Goal: Book appointment/travel/reservation

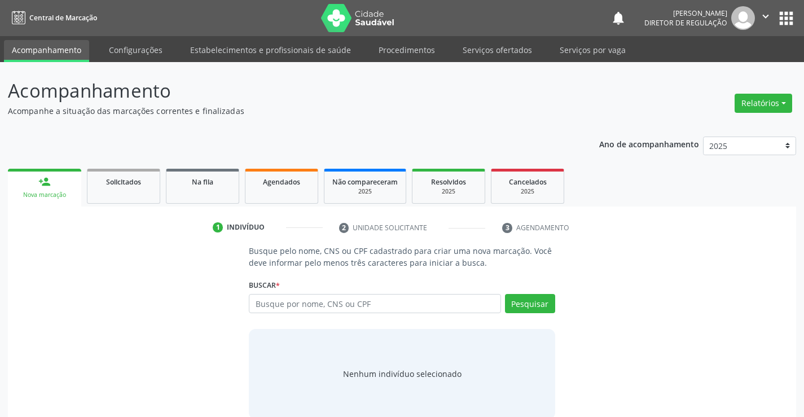
click at [283, 301] on input "text" at bounding box center [375, 303] width 252 height 19
type input "700003256638206"
click at [514, 309] on button "Pesquisar" at bounding box center [530, 303] width 50 height 19
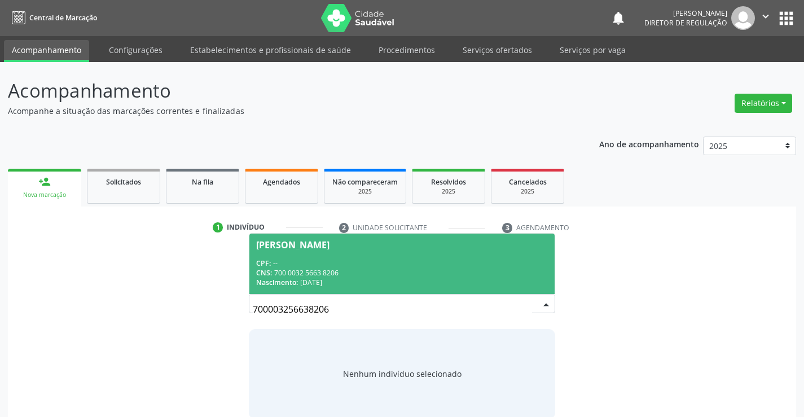
click at [439, 229] on li "2 Unidade solicitante" at bounding box center [413, 227] width 164 height 19
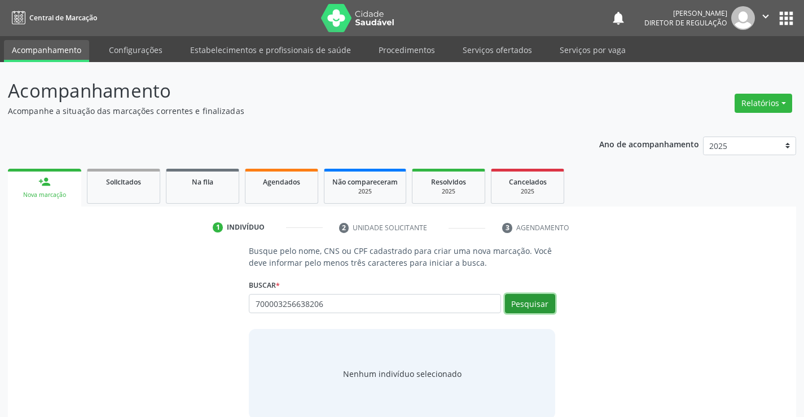
click at [529, 301] on button "Pesquisar" at bounding box center [530, 303] width 50 height 19
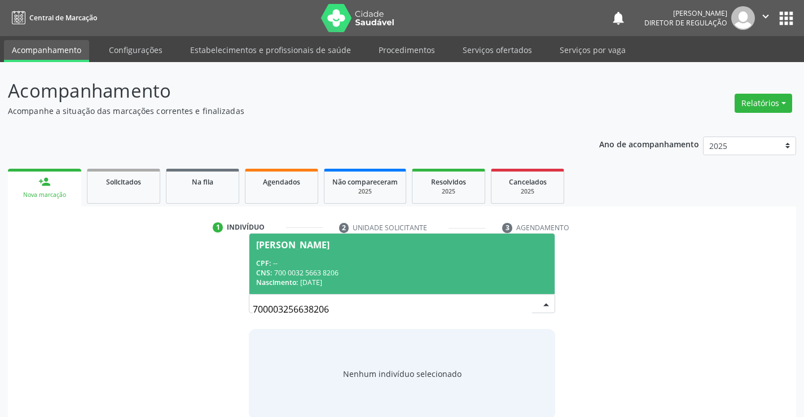
click at [416, 262] on div "CPF: --" at bounding box center [401, 263] width 291 height 10
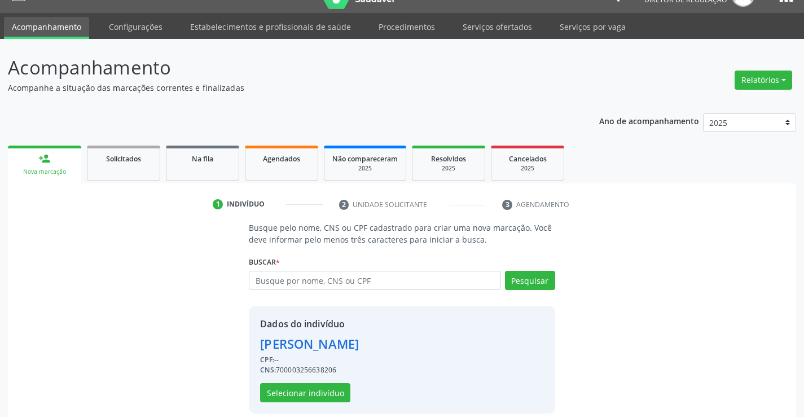
scroll to position [36, 0]
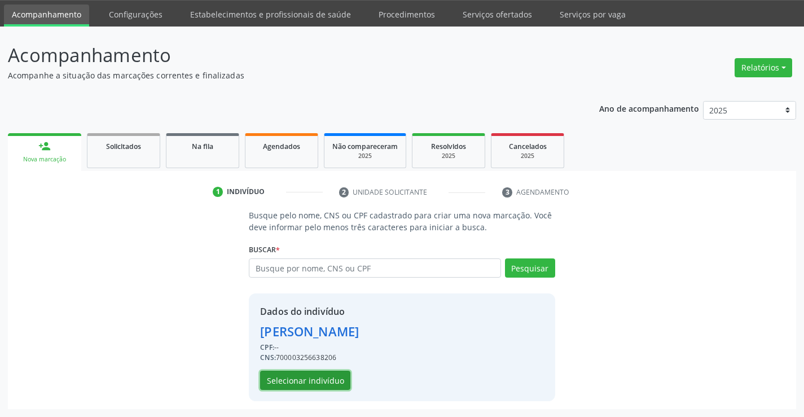
click at [322, 376] on button "Selecionar indivíduo" at bounding box center [305, 380] width 90 height 19
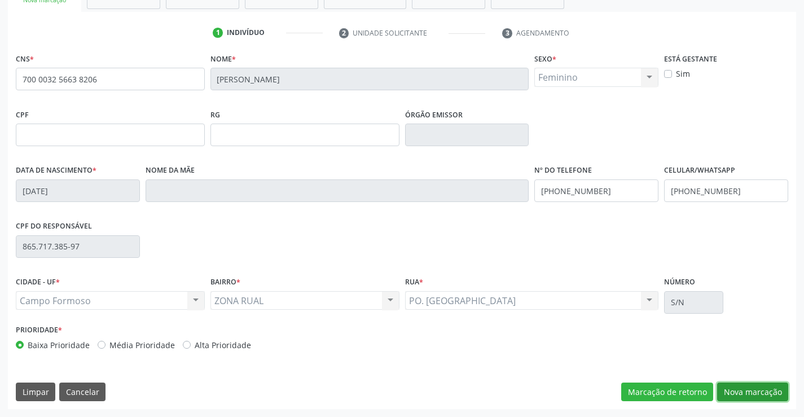
click at [748, 382] on button "Nova marcação" at bounding box center [752, 391] width 71 height 19
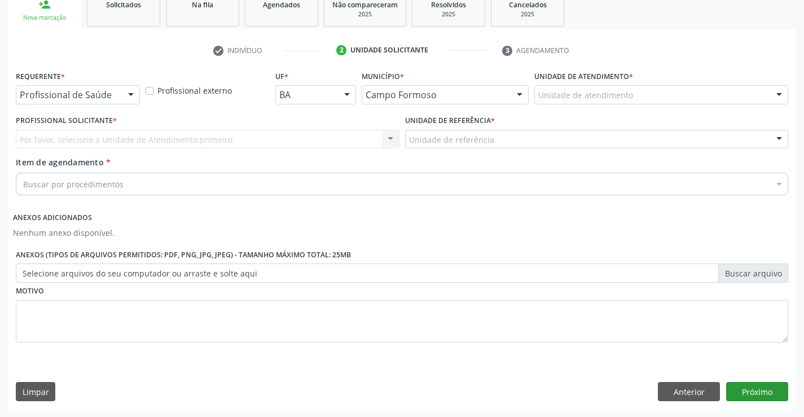
scroll to position [177, 0]
click at [118, 104] on div "Requerente * Profissional de Saúde Profissional de Saúde Paciente Nenhum result…" at bounding box center [78, 90] width 130 height 44
click at [118, 96] on div "Profissional de Saúde" at bounding box center [78, 94] width 124 height 19
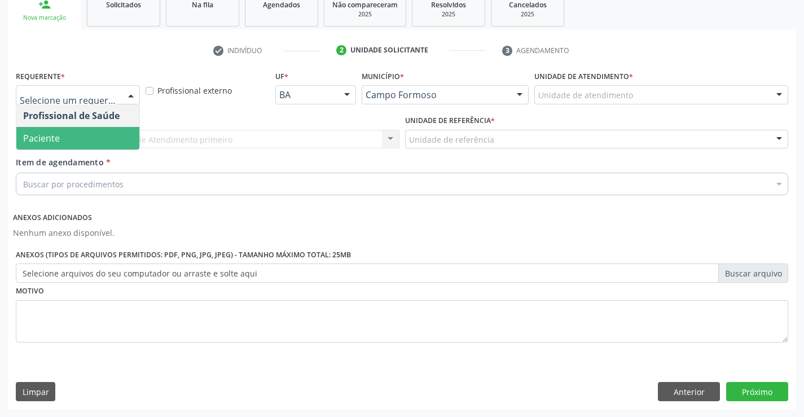
click at [113, 131] on span "Paciente" at bounding box center [77, 138] width 123 height 23
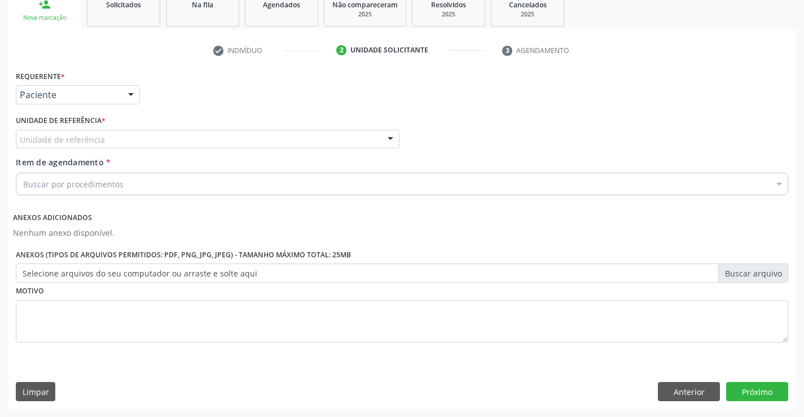
click at [190, 134] on div "Unidade de referência" at bounding box center [208, 139] width 384 height 19
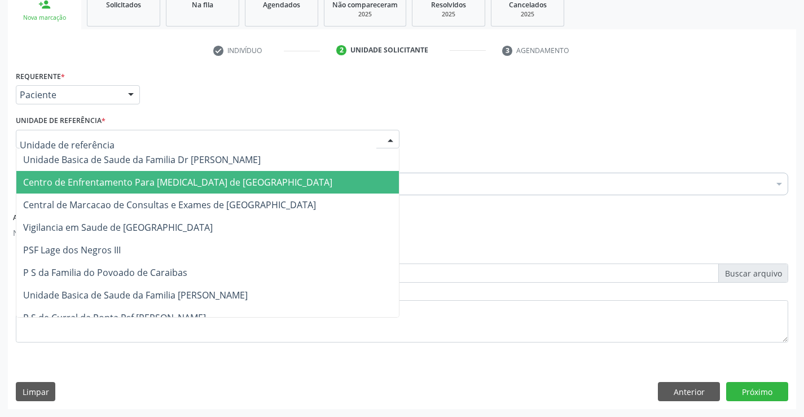
click at [199, 197] on span "Central de Marcacao de Consultas e Exames de [GEOGRAPHIC_DATA]" at bounding box center [207, 204] width 382 height 23
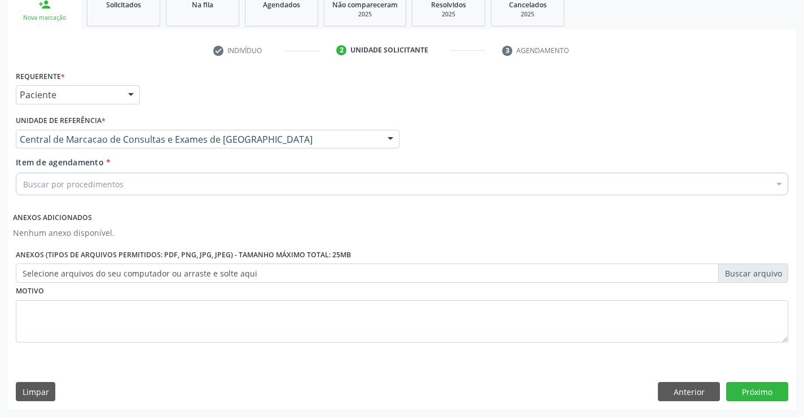
click at [210, 187] on div "Buscar por procedimentos" at bounding box center [402, 184] width 772 height 23
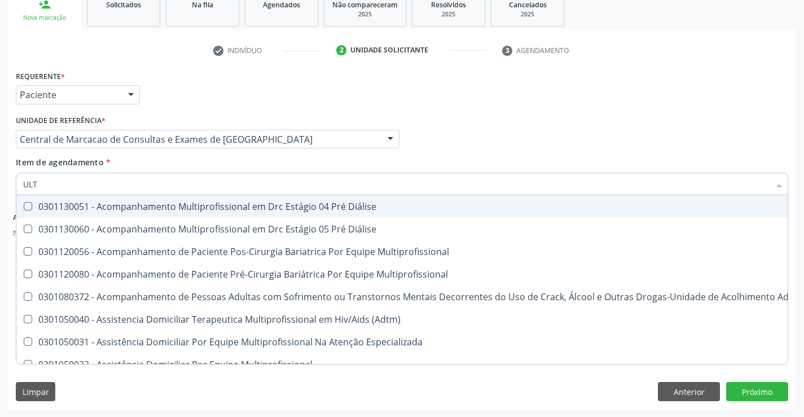
type input "ULTR"
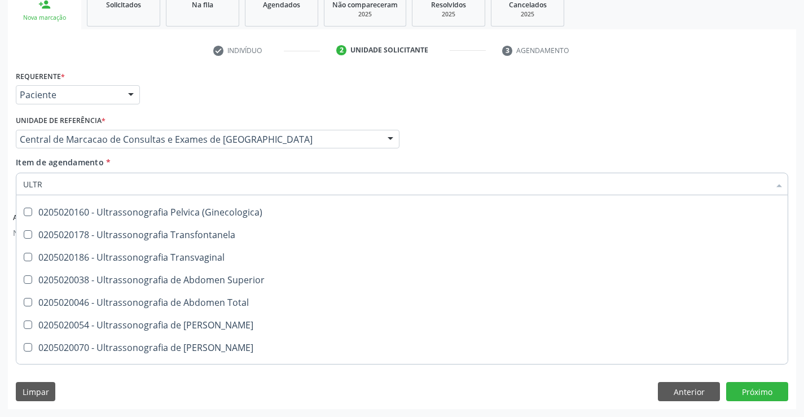
scroll to position [282, 0]
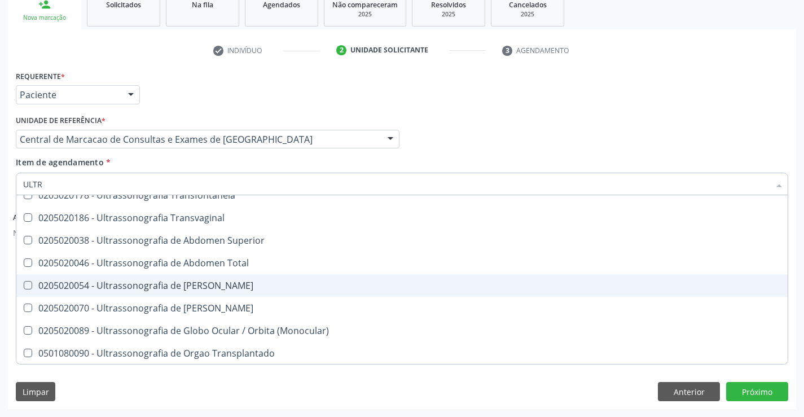
click at [242, 292] on span "0205020054 - Ultrassonografia de [PERSON_NAME]" at bounding box center [401, 285] width 771 height 23
checkbox Urinario "true"
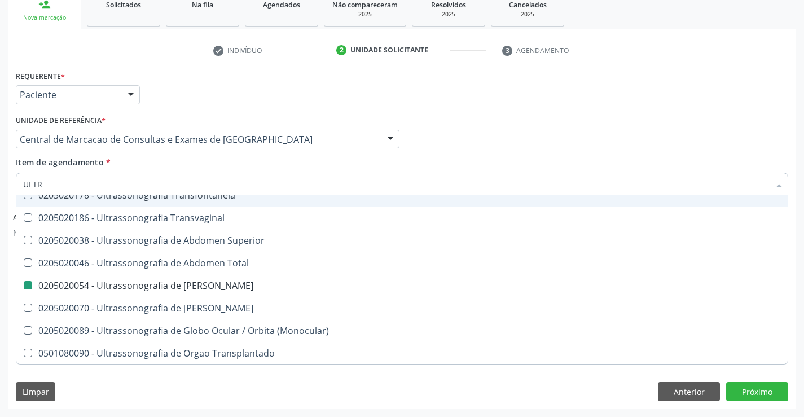
click at [491, 140] on div "Profissional Solicitante Por favor, selecione a Unidade de Atendimento primeiro…" at bounding box center [402, 134] width 778 height 44
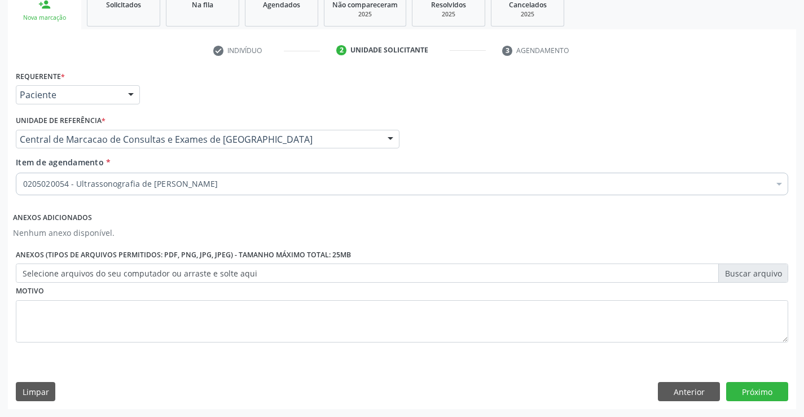
scroll to position [0, 0]
click at [777, 398] on button "Próximo" at bounding box center [757, 391] width 62 height 19
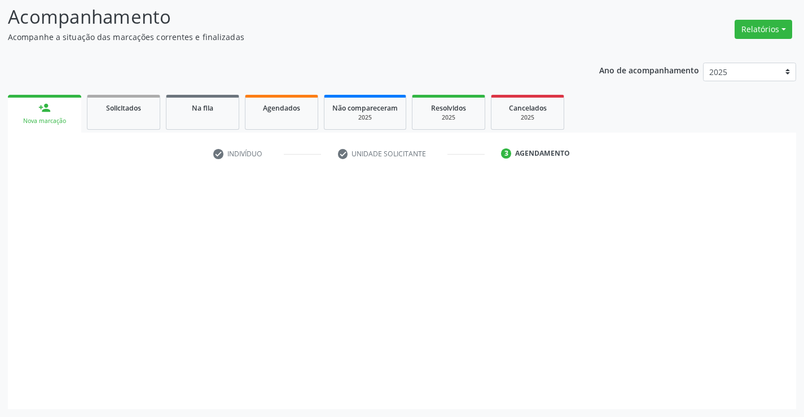
scroll to position [74, 0]
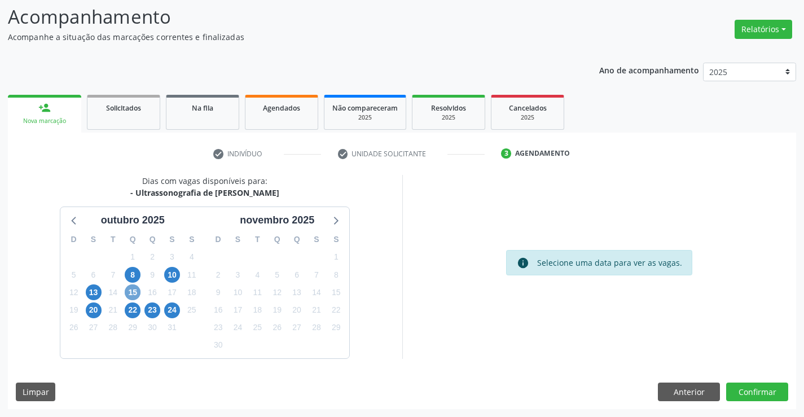
click at [132, 294] on span "15" at bounding box center [133, 292] width 16 height 16
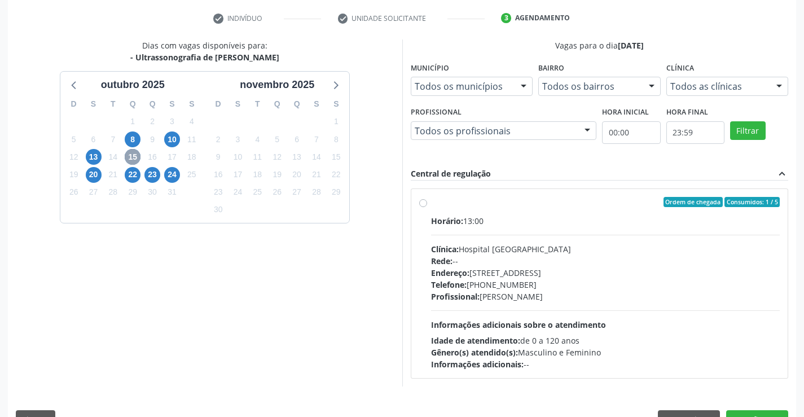
scroll to position [237, 0]
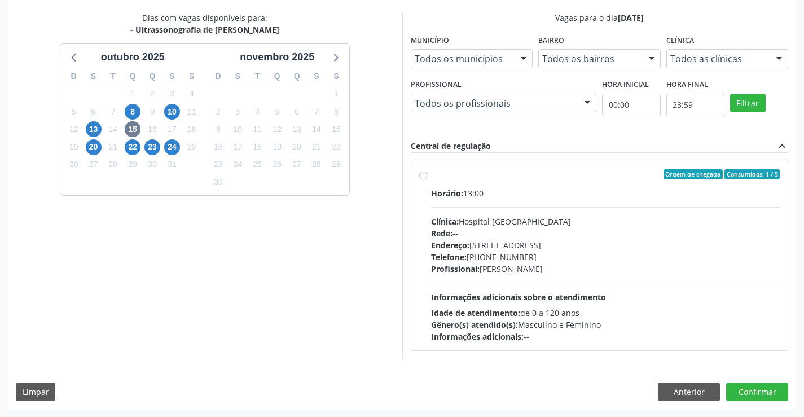
click at [600, 200] on div "Horário: 13:00 Clínica: Hospital [GEOGRAPHIC_DATA] Rede: -- Endereço: [STREET_A…" at bounding box center [605, 264] width 349 height 155
click at [427, 179] on input "Ordem de chegada Consumidos: 1 / 5 Horário: 13:00 Clínica: Hospital [GEOGRAPHIC…" at bounding box center [423, 174] width 8 height 10
radio input "true"
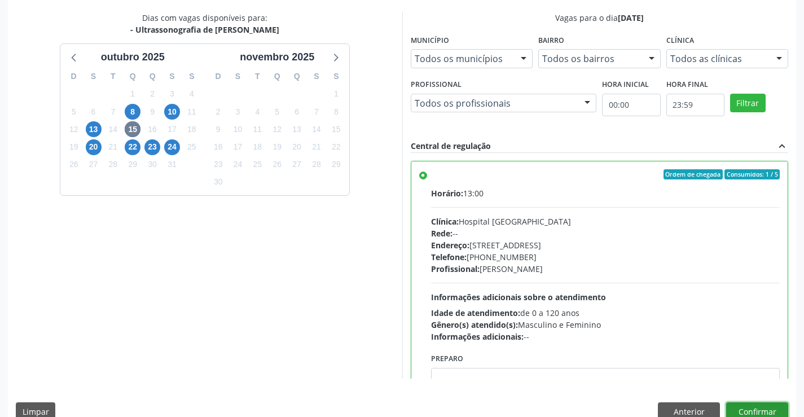
click at [763, 408] on button "Confirmar" at bounding box center [757, 411] width 62 height 19
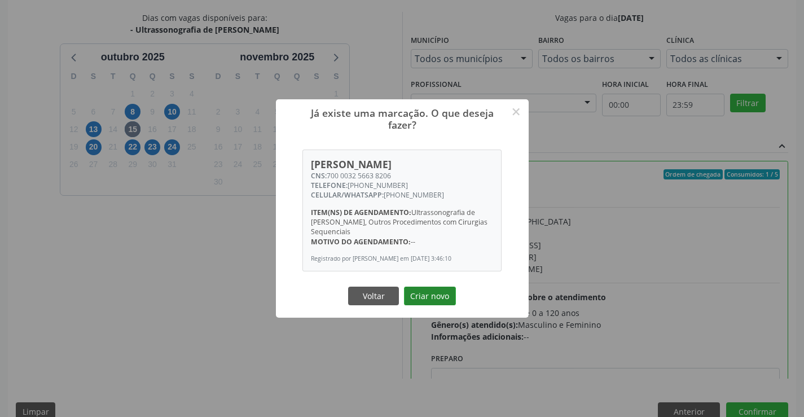
click at [446, 294] on button "Criar novo" at bounding box center [430, 296] width 52 height 19
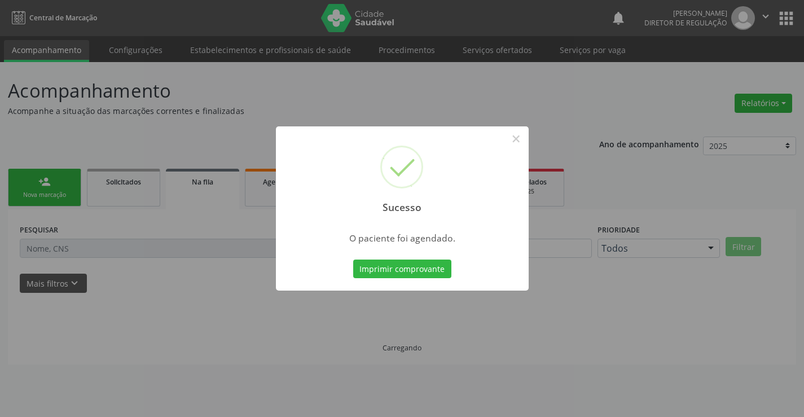
scroll to position [0, 0]
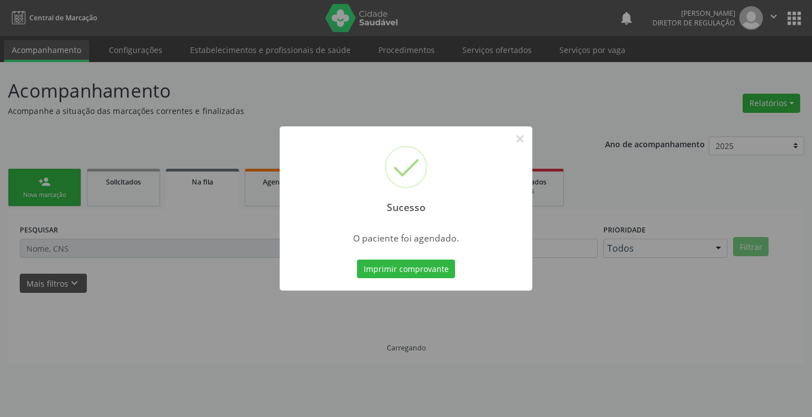
click at [357, 259] on button "Imprimir comprovante" at bounding box center [406, 268] width 98 height 19
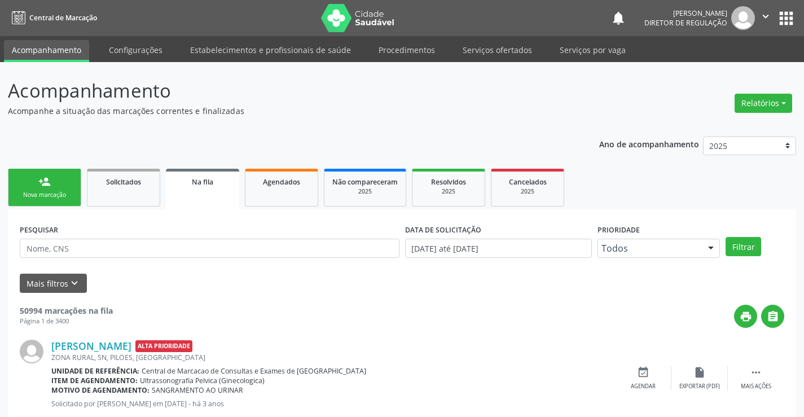
click at [49, 180] on div "person_add" at bounding box center [44, 181] width 12 height 12
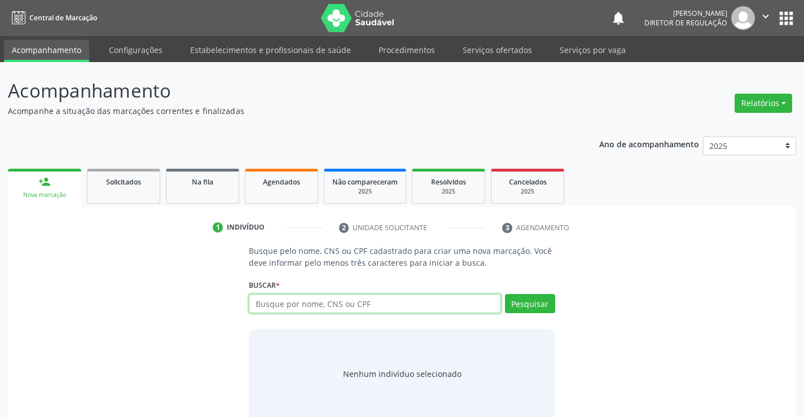
click at [272, 306] on input "text" at bounding box center [375, 303] width 252 height 19
type input "7"
type input "[PERSON_NAME]"
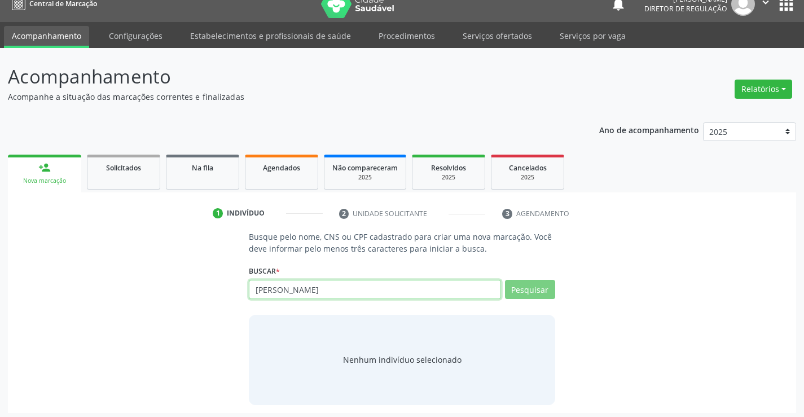
scroll to position [18, 0]
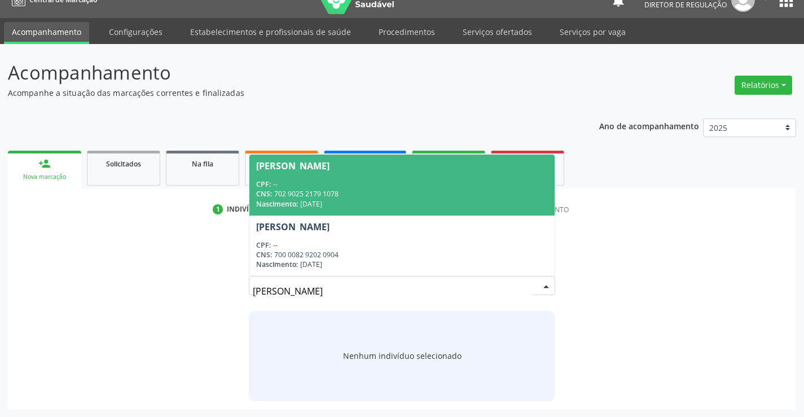
click at [457, 200] on div "Nascimento: [DATE]" at bounding box center [401, 204] width 291 height 10
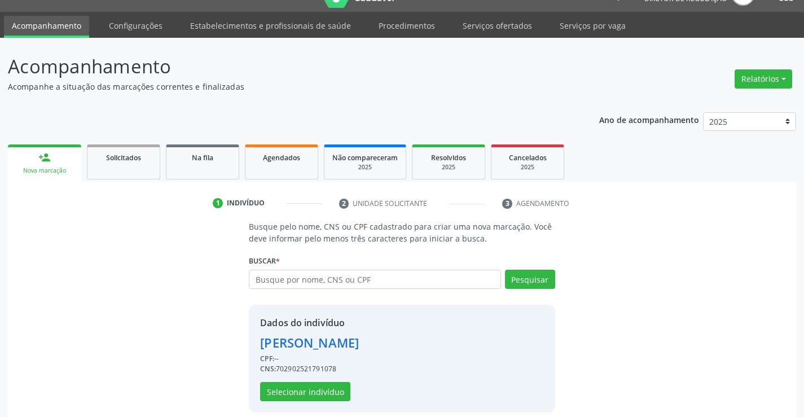
scroll to position [36, 0]
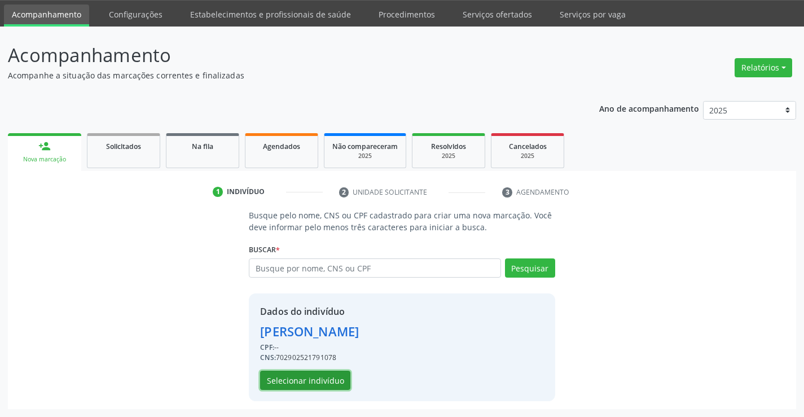
click at [331, 377] on button "Selecionar indivíduo" at bounding box center [305, 380] width 90 height 19
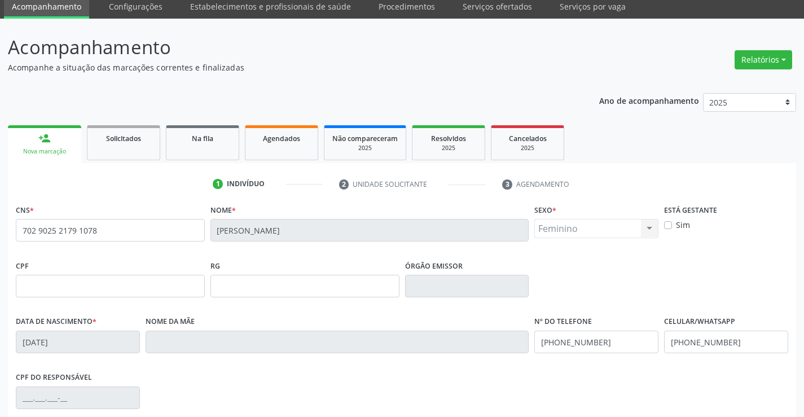
scroll to position [195, 0]
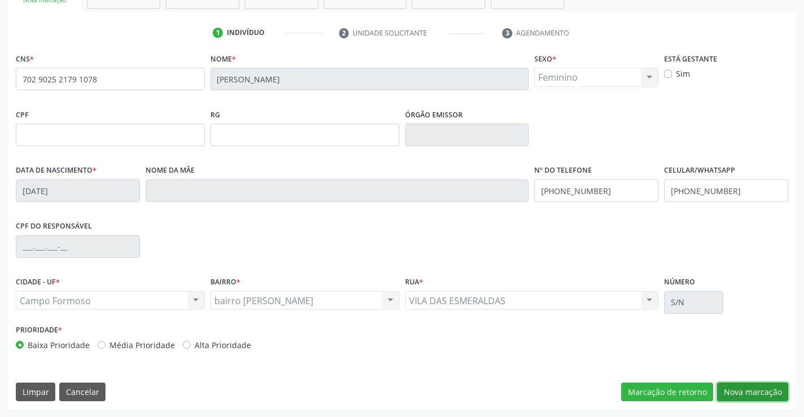
click at [756, 386] on button "Nova marcação" at bounding box center [752, 391] width 71 height 19
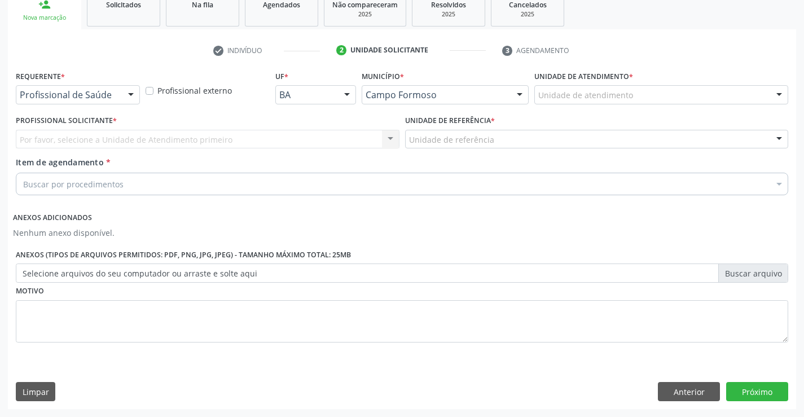
click at [131, 92] on div at bounding box center [130, 95] width 17 height 19
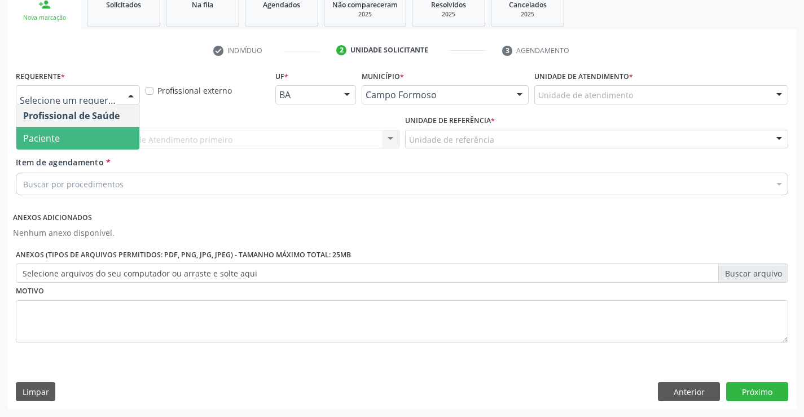
click at [102, 149] on div "Profissional de Saúde Paciente Nenhum resultado encontrado para: " " Não há nen…" at bounding box center [78, 127] width 124 height 46
click at [118, 139] on span "Paciente" at bounding box center [77, 138] width 123 height 23
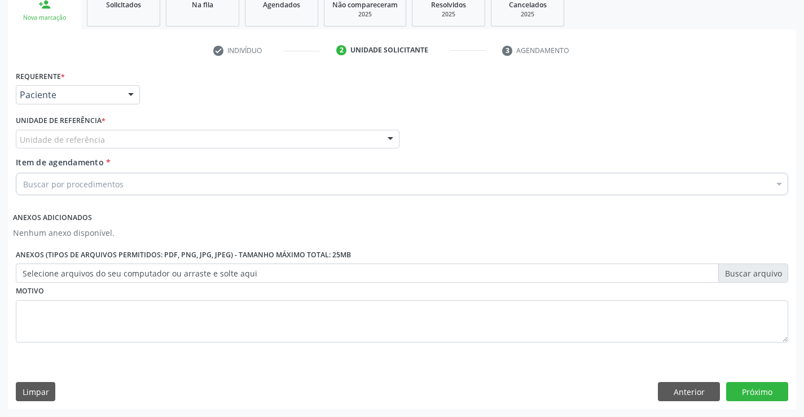
click at [218, 138] on div "Unidade de referência" at bounding box center [208, 139] width 384 height 19
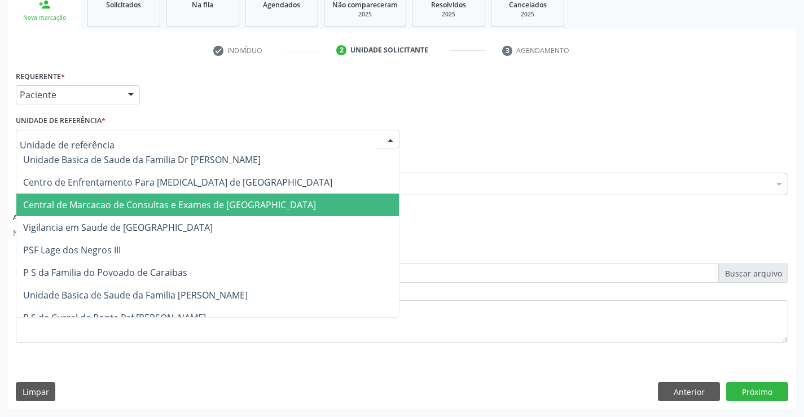
click at [238, 196] on span "Central de Marcacao de Consultas e Exames de [GEOGRAPHIC_DATA]" at bounding box center [207, 204] width 382 height 23
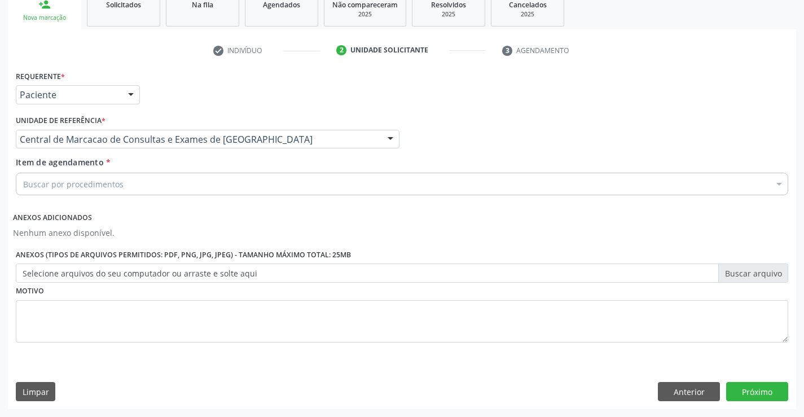
click at [247, 190] on div "Buscar por procedimentos" at bounding box center [402, 184] width 772 height 23
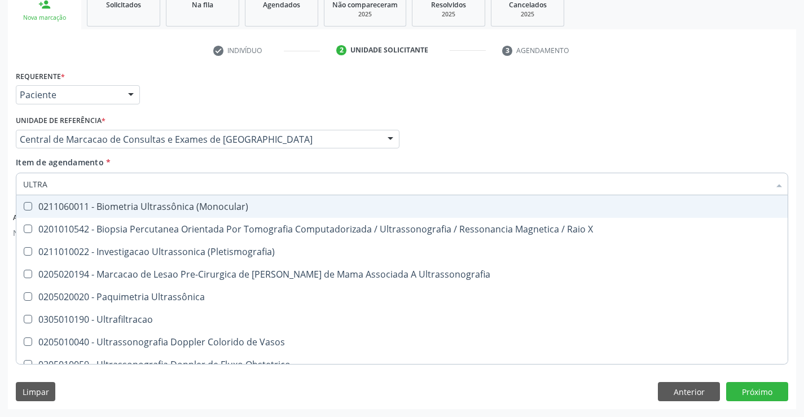
type input "ULTRAS"
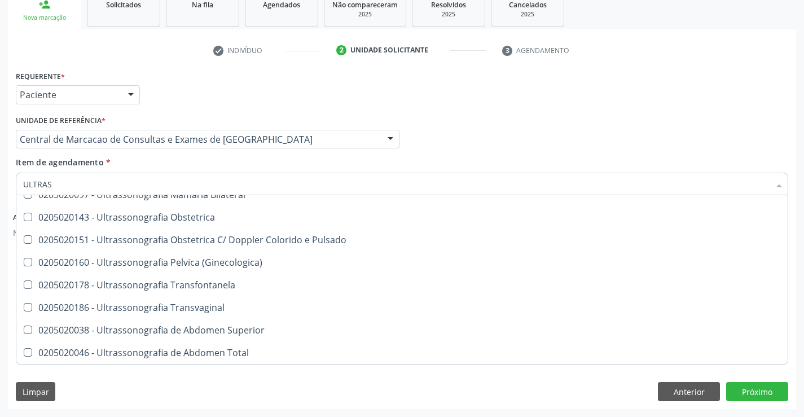
scroll to position [282, 0]
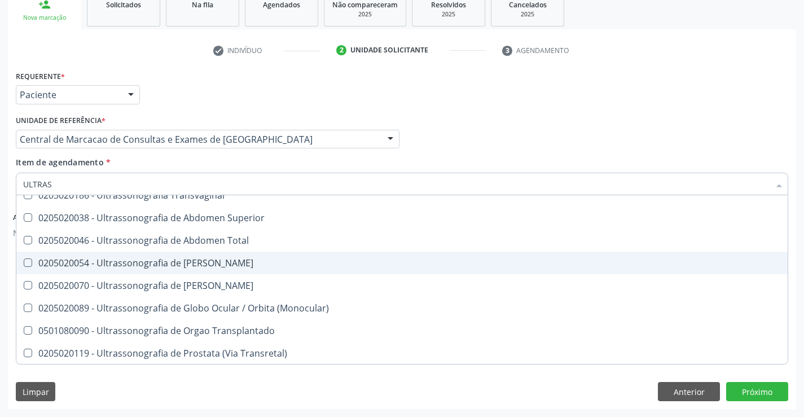
click at [247, 262] on div "0205020054 - Ultrassonografia de [PERSON_NAME]" at bounding box center [402, 262] width 758 height 9
checkbox Urinario "true"
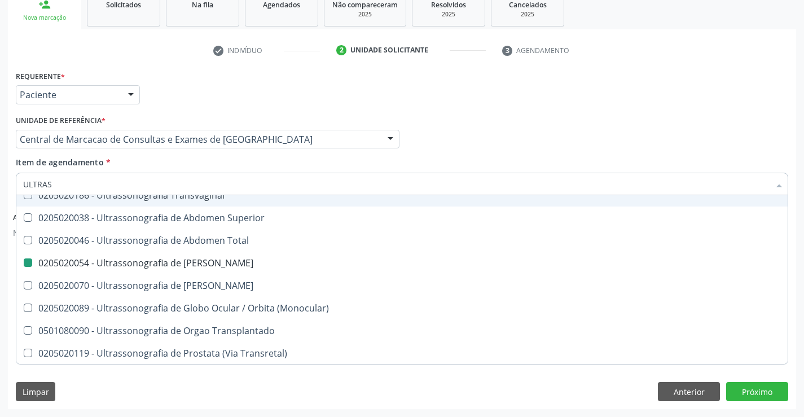
click at [467, 161] on div "Item de agendamento * ULTRAS Desfazer seleção 0211060011 - Biometria Ultrassôni…" at bounding box center [402, 174] width 772 height 36
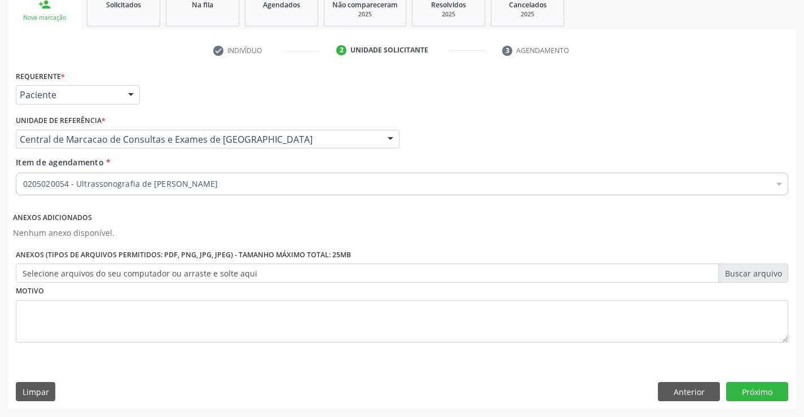
scroll to position [0, 0]
click at [758, 386] on button "Próximo" at bounding box center [757, 391] width 62 height 19
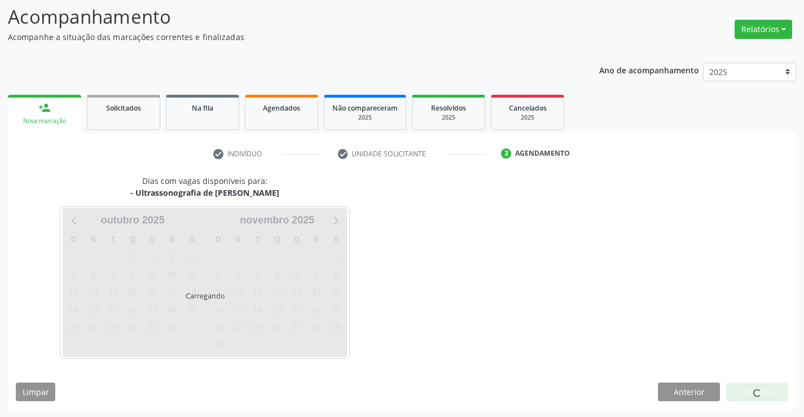
scroll to position [74, 0]
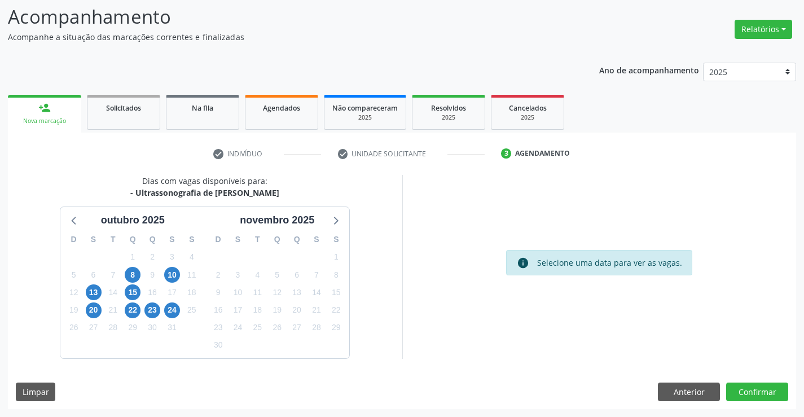
click at [86, 306] on div "20" at bounding box center [94, 309] width 16 height 17
click at [86, 309] on span "20" at bounding box center [94, 310] width 16 height 16
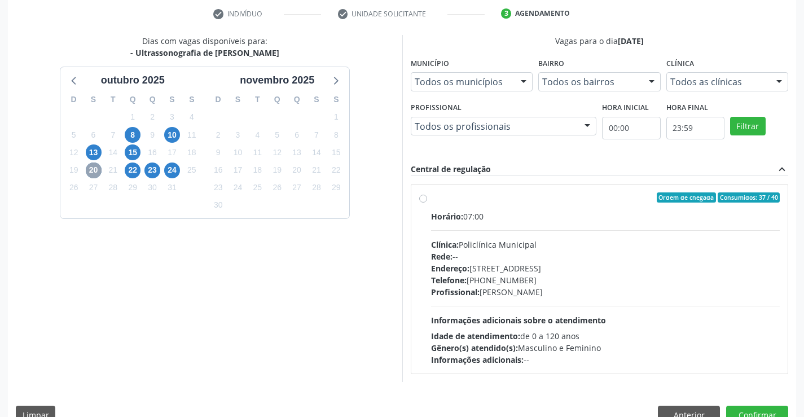
scroll to position [237, 0]
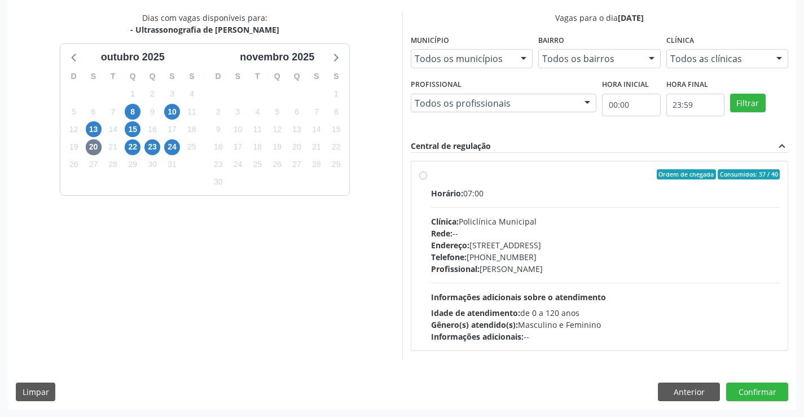
click at [143, 151] on div "23" at bounding box center [153, 146] width 20 height 17
click at [139, 148] on span "22" at bounding box center [133, 147] width 16 height 16
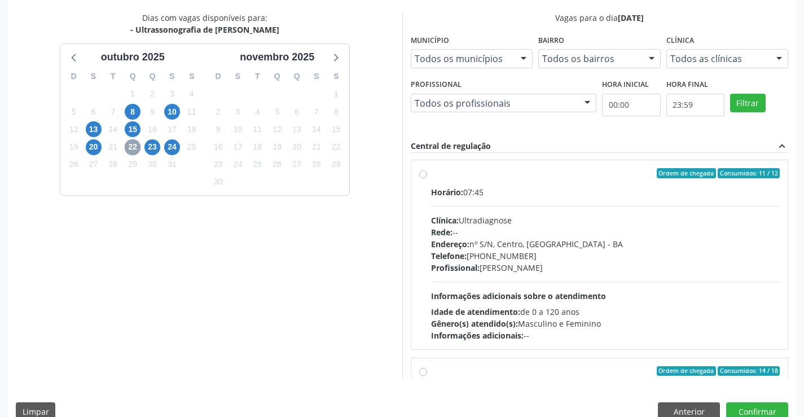
scroll to position [0, 0]
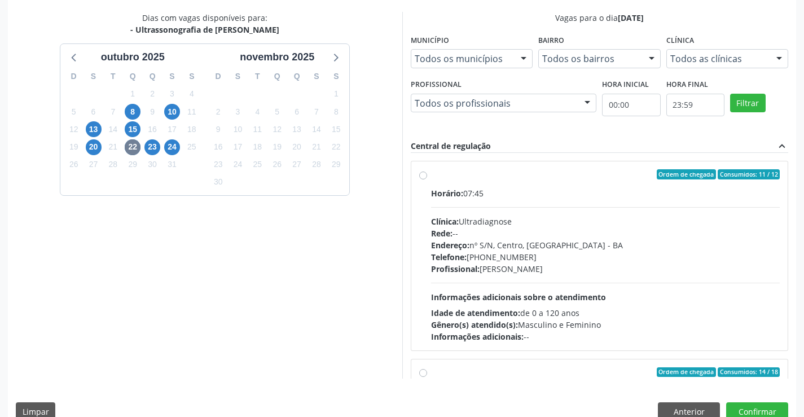
click at [619, 214] on div "Horário: 07:45 Clínica: Ultradiagnose Rede: -- Endereço: nº S/N, Centro, [GEOGR…" at bounding box center [605, 264] width 349 height 155
click at [427, 179] on input "Ordem de chegada Consumidos: 11 / 12 Horário: 07:45 Clínica: Ultradiagnose Rede…" at bounding box center [423, 174] width 8 height 10
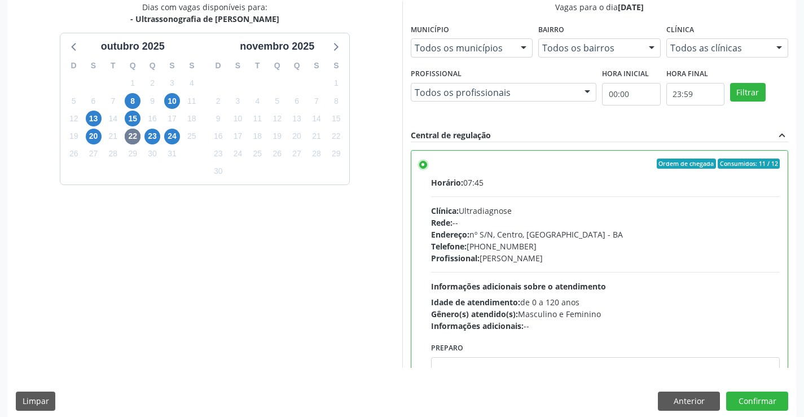
scroll to position [257, 0]
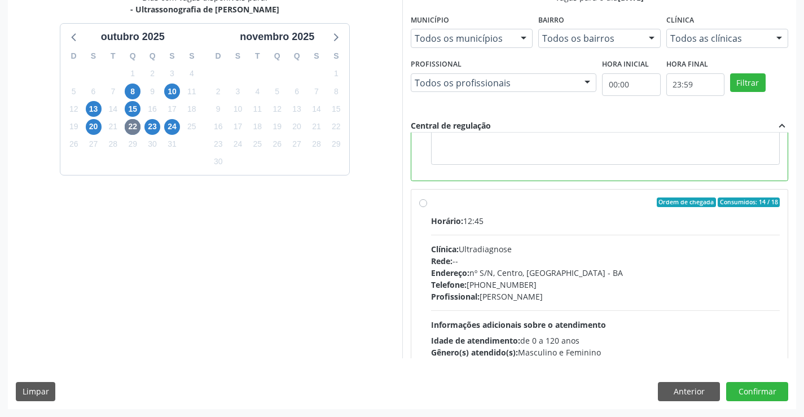
click at [540, 292] on div "Profissional: [PERSON_NAME]" at bounding box center [605, 297] width 349 height 12
click at [427, 208] on input "Ordem de chegada Consumidos: 14 / 18 Horário: 12:45 Clínica: Ultradiagnose Rede…" at bounding box center [423, 202] width 8 height 10
radio input "false"
radio input "true"
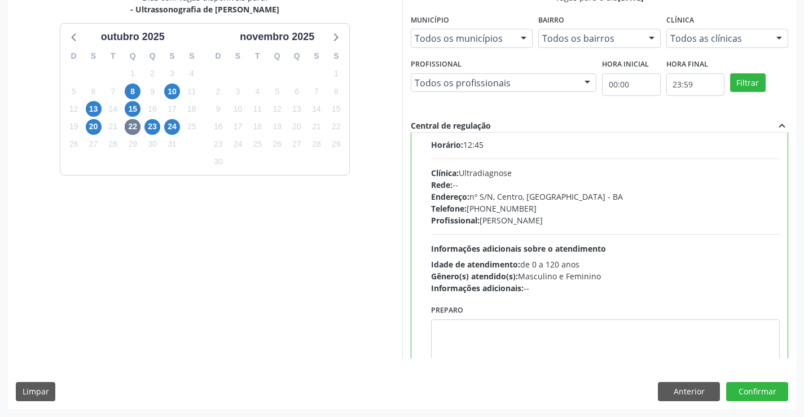
scroll to position [106, 0]
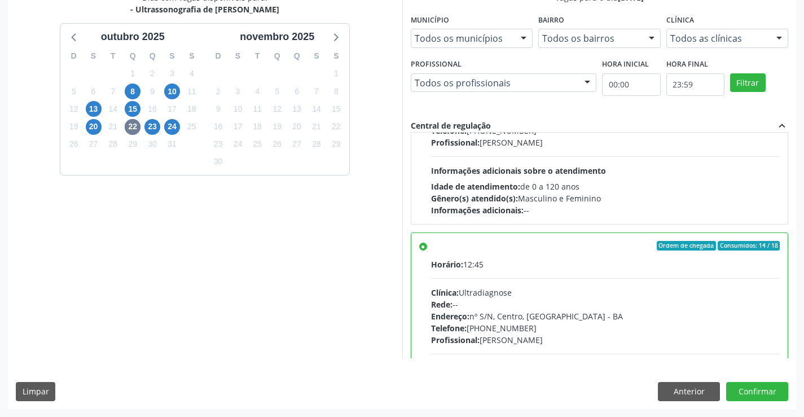
click at [754, 403] on div "Dias com vagas disponíveis para: - Ultrassonografia de Aparelho Urinario [DATE]…" at bounding box center [402, 200] width 788 height 417
click at [754, 397] on button "Confirmar" at bounding box center [757, 391] width 62 height 19
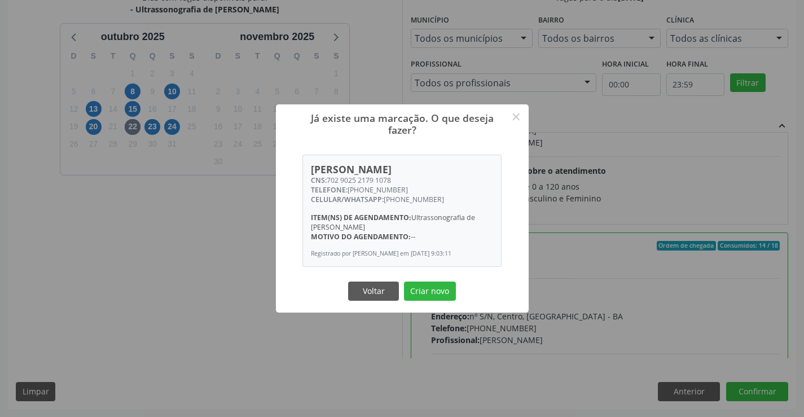
click at [404, 281] on button "Criar novo" at bounding box center [430, 290] width 52 height 19
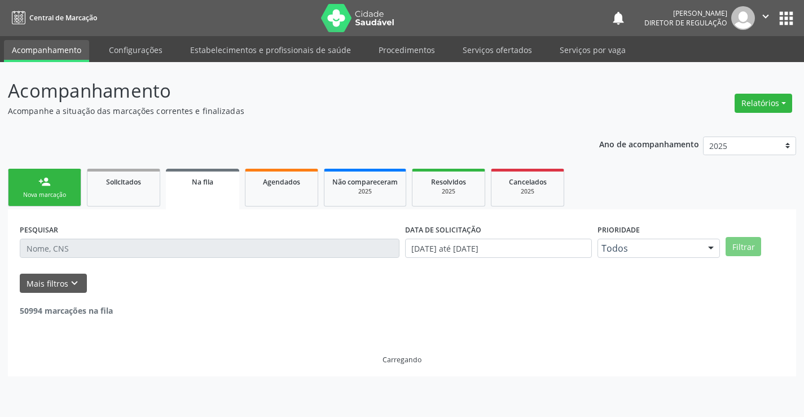
scroll to position [0, 0]
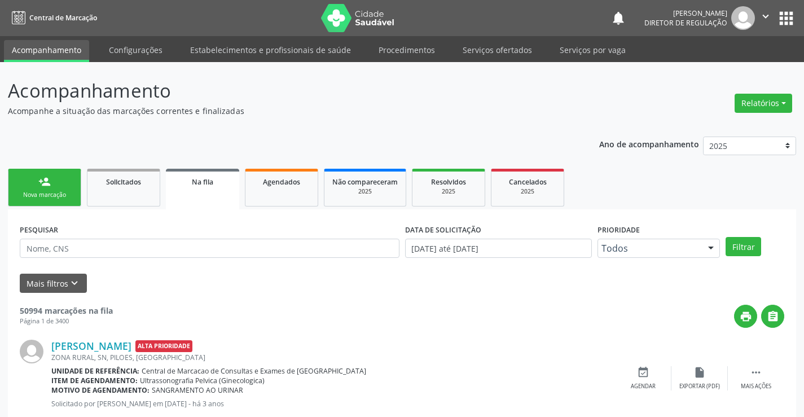
click at [767, 17] on icon "" at bounding box center [765, 16] width 12 height 12
click at [731, 63] on link "Sair" at bounding box center [737, 69] width 78 height 16
